Goal: Find specific page/section: Find specific page/section

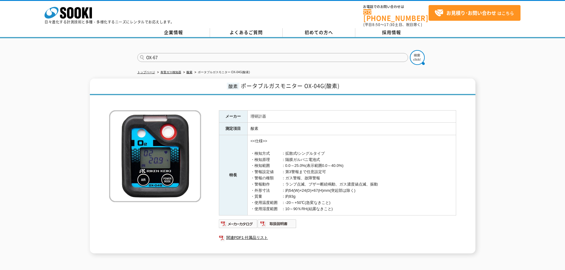
type input "OX-67"
click at [410, 50] on button at bounding box center [417, 57] width 15 height 15
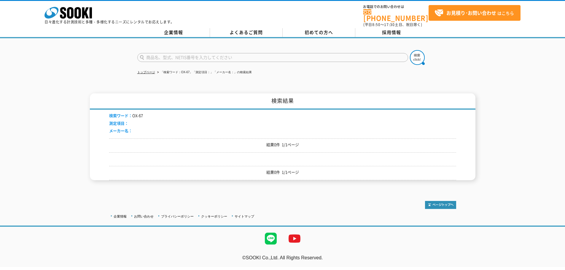
click at [183, 55] on input "text" at bounding box center [272, 57] width 271 height 9
type input "OX-87"
click at [410, 50] on button at bounding box center [417, 57] width 15 height 15
click at [183, 55] on input "text" at bounding box center [272, 57] width 271 height 9
type input "商品名、型式、NETIS番号を入力してください"
